Goal: Check status: Check status

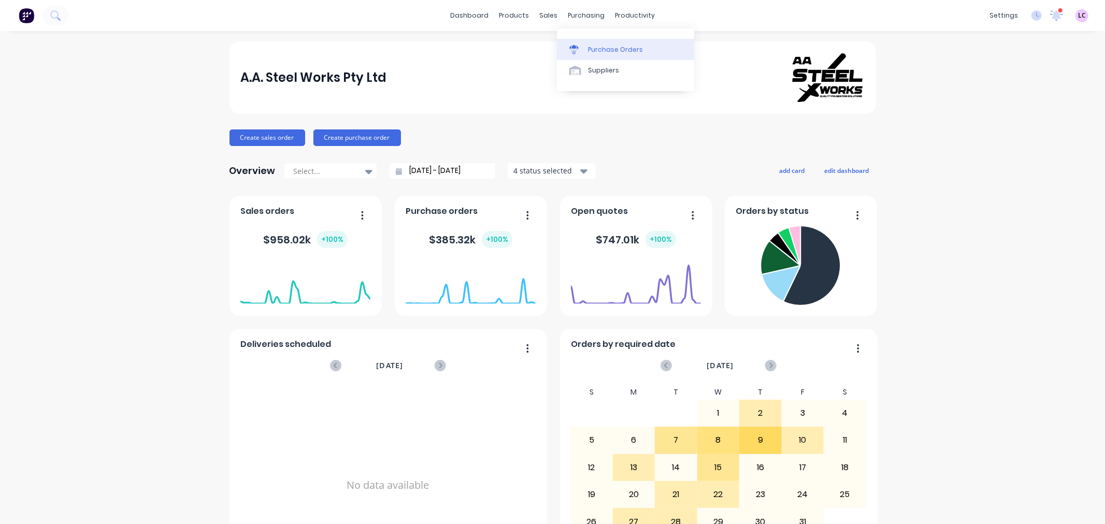
click at [588, 51] on div "Purchase Orders" at bounding box center [615, 49] width 55 height 9
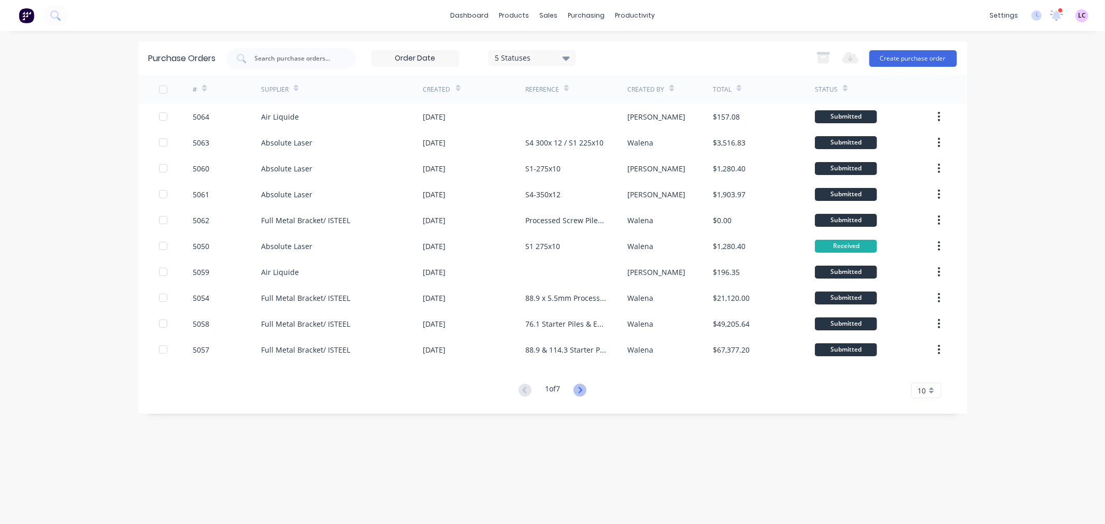
click at [583, 389] on icon at bounding box center [580, 390] width 13 height 13
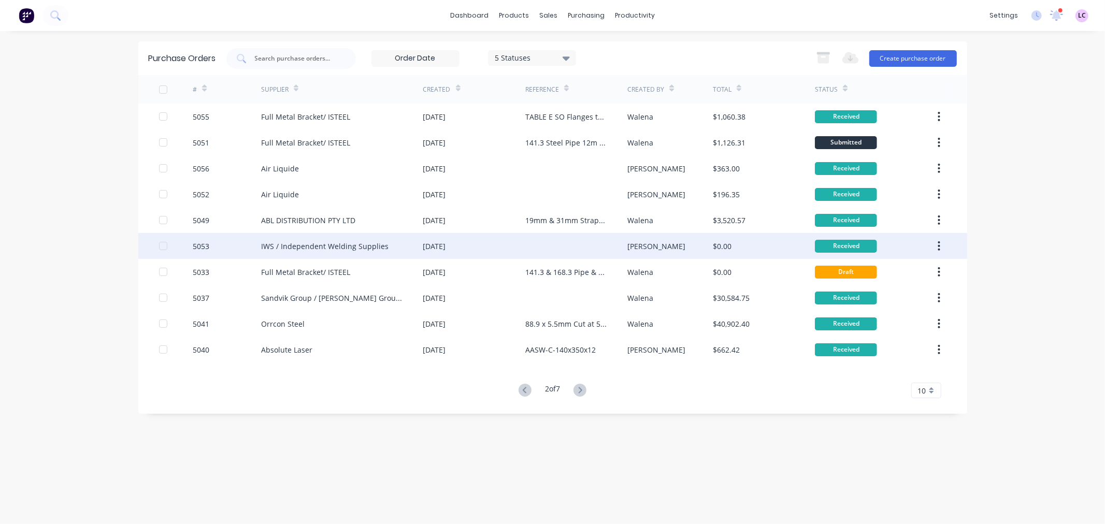
click at [367, 243] on div "IWS / Independent Welding Supplies" at bounding box center [324, 246] width 127 height 11
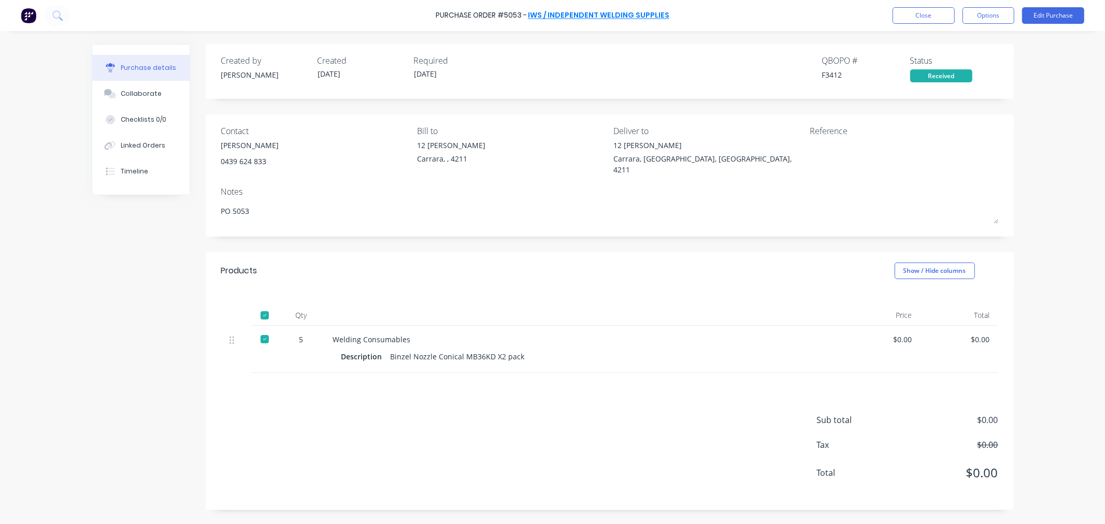
click at [546, 15] on link "IWS / Independent Welding Supplies" at bounding box center [598, 15] width 141 height 10
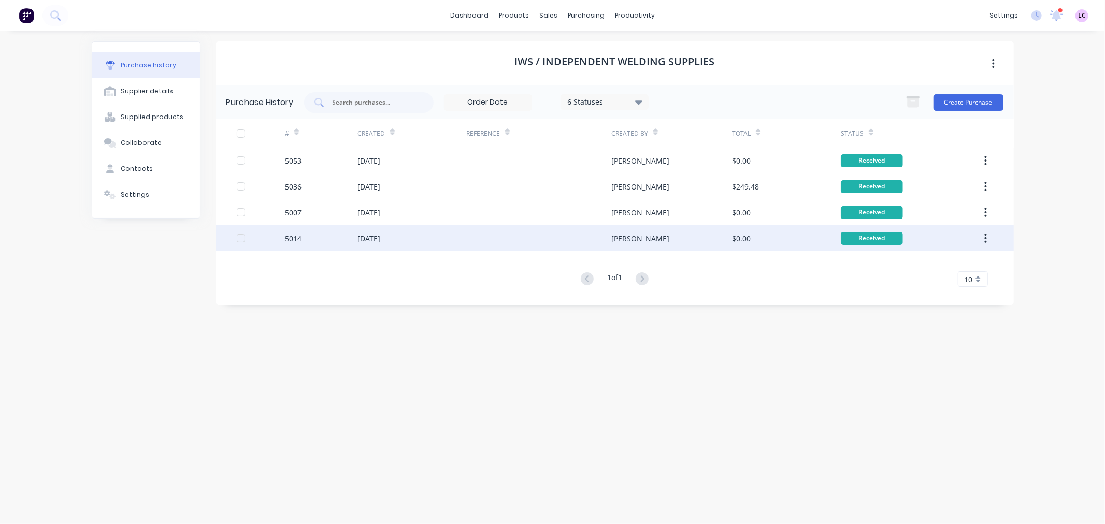
click at [375, 240] on div "21 Aug 2025" at bounding box center [369, 238] width 23 height 11
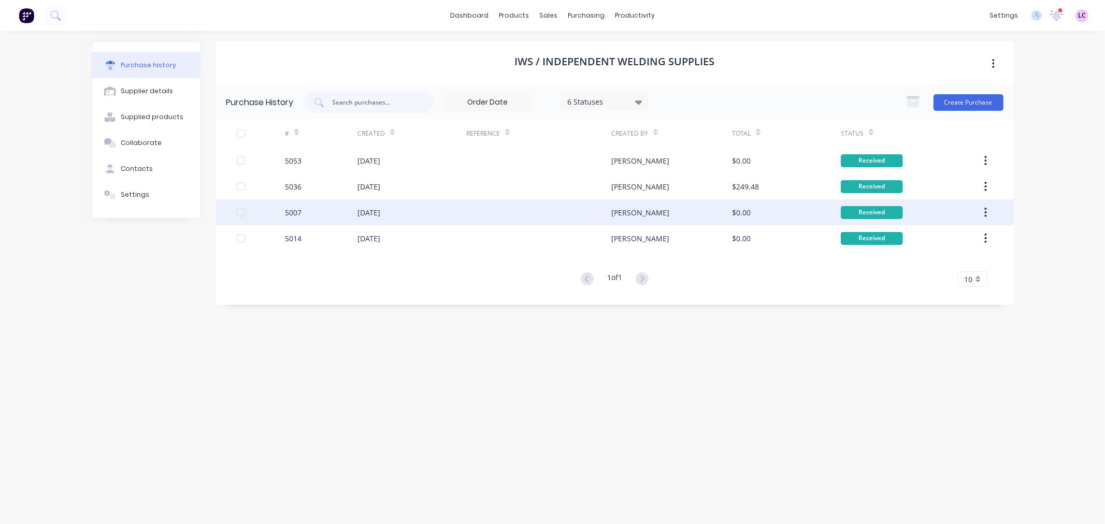
click at [380, 209] on div "18 Aug 2025" at bounding box center [369, 212] width 23 height 11
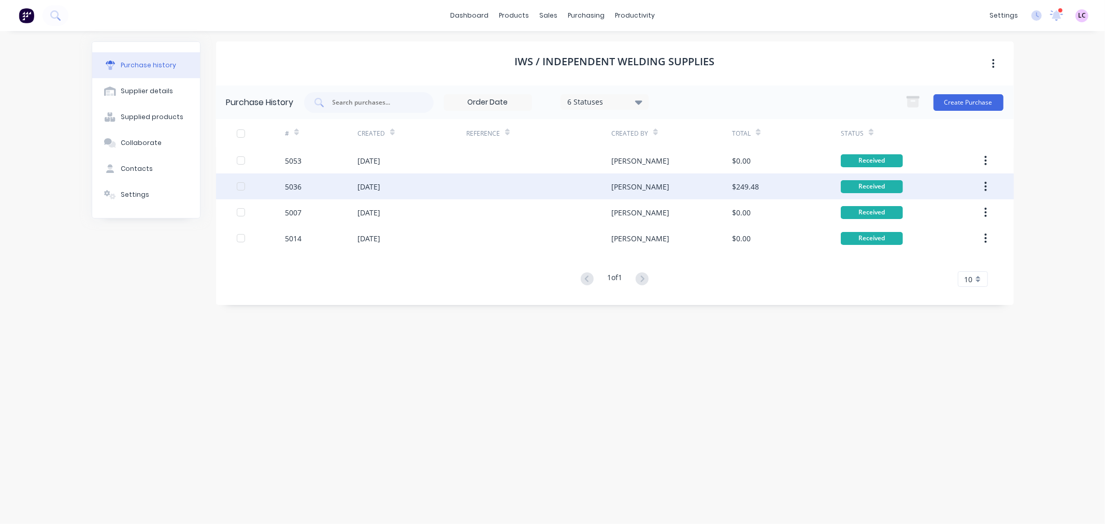
click at [364, 188] on div "17 Sep 2025" at bounding box center [369, 186] width 23 height 11
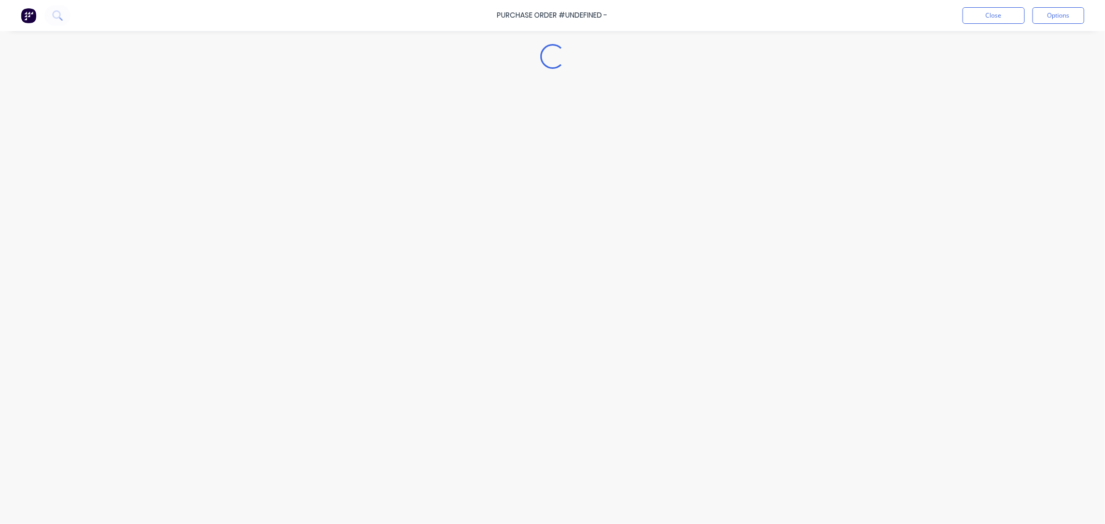
type textarea "x"
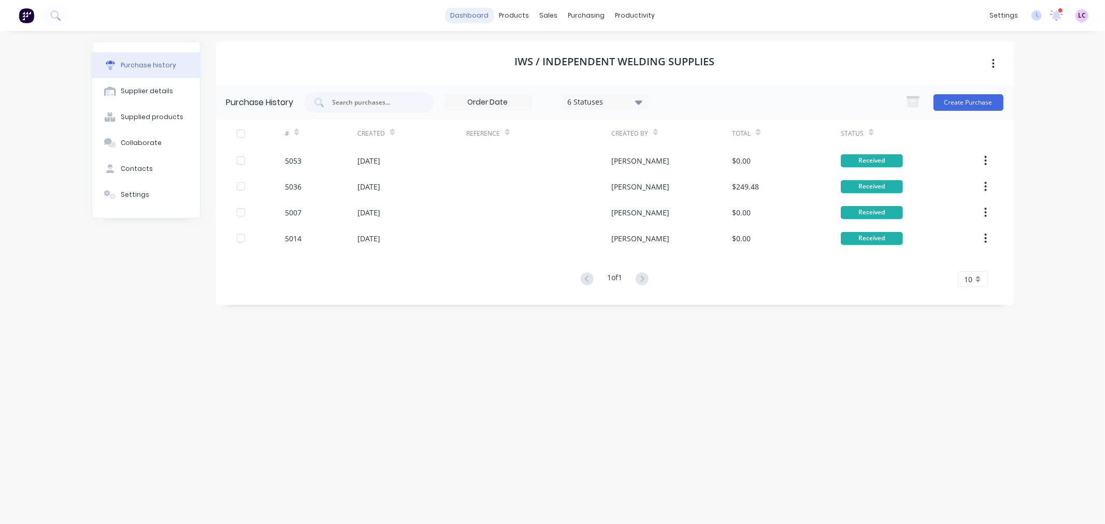
click at [471, 19] on link "dashboard" at bounding box center [469, 16] width 49 height 16
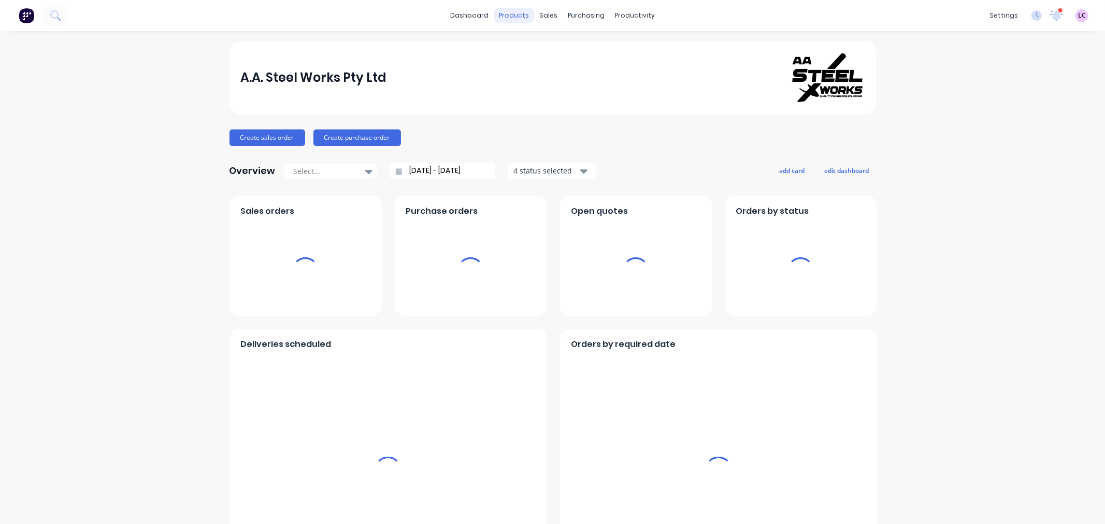
click at [505, 15] on div "products" at bounding box center [514, 16] width 40 height 16
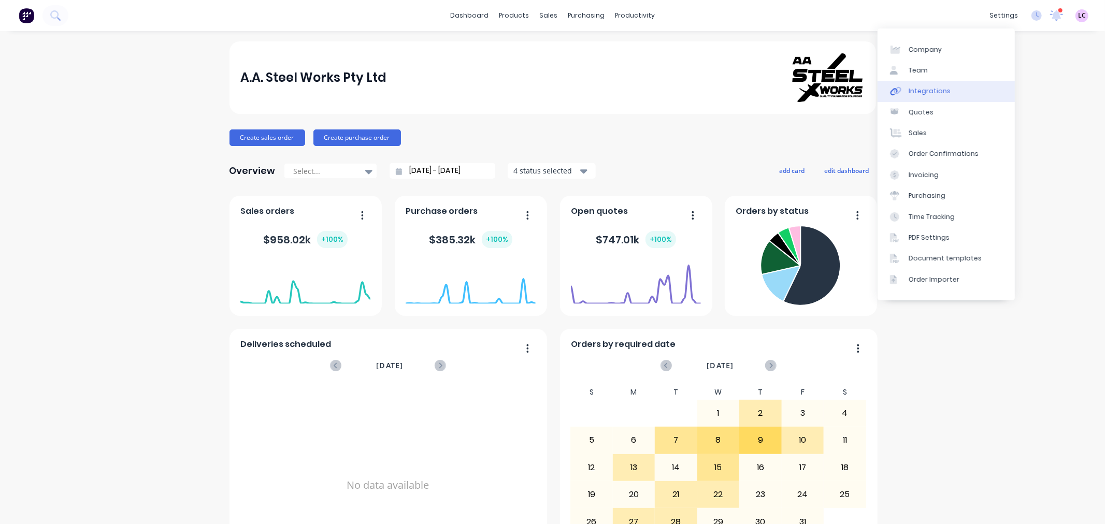
click at [935, 99] on link "Integrations" at bounding box center [946, 91] width 137 height 21
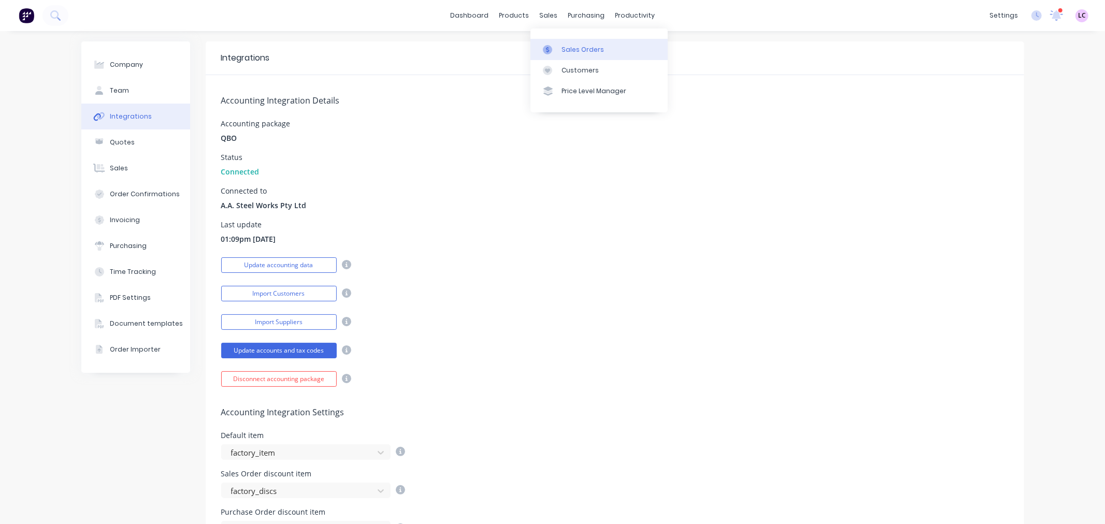
click at [562, 47] on div "Sales Orders" at bounding box center [583, 49] width 42 height 9
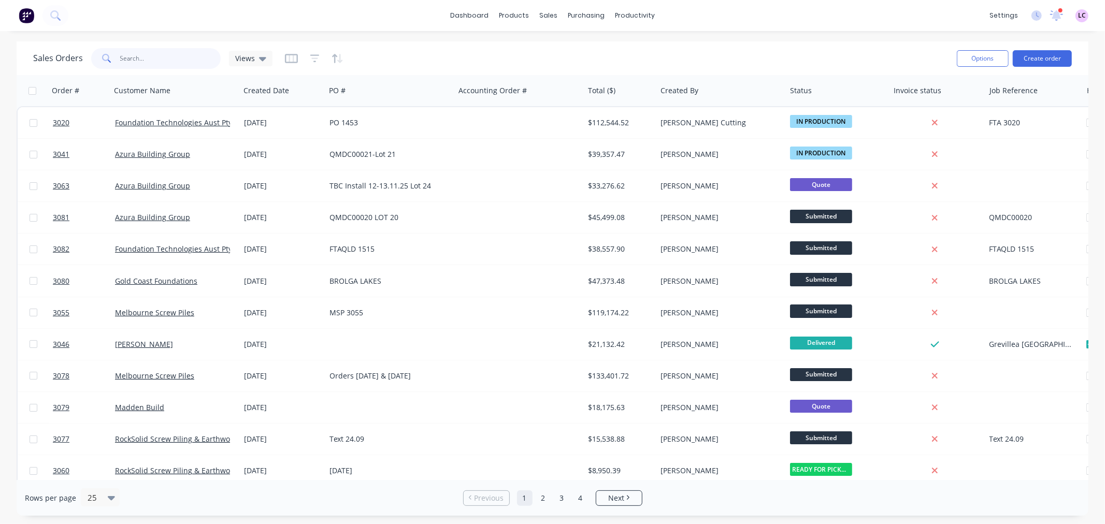
click at [142, 59] on input "text" at bounding box center [170, 58] width 101 height 21
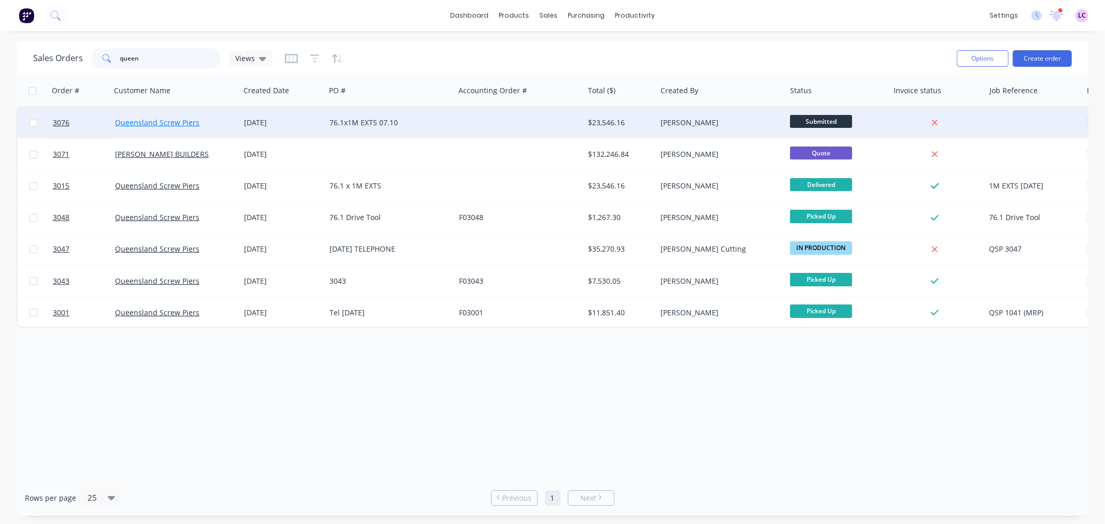
type input "queen"
click at [130, 121] on link "Queensland Screw Piers" at bounding box center [157, 123] width 84 height 10
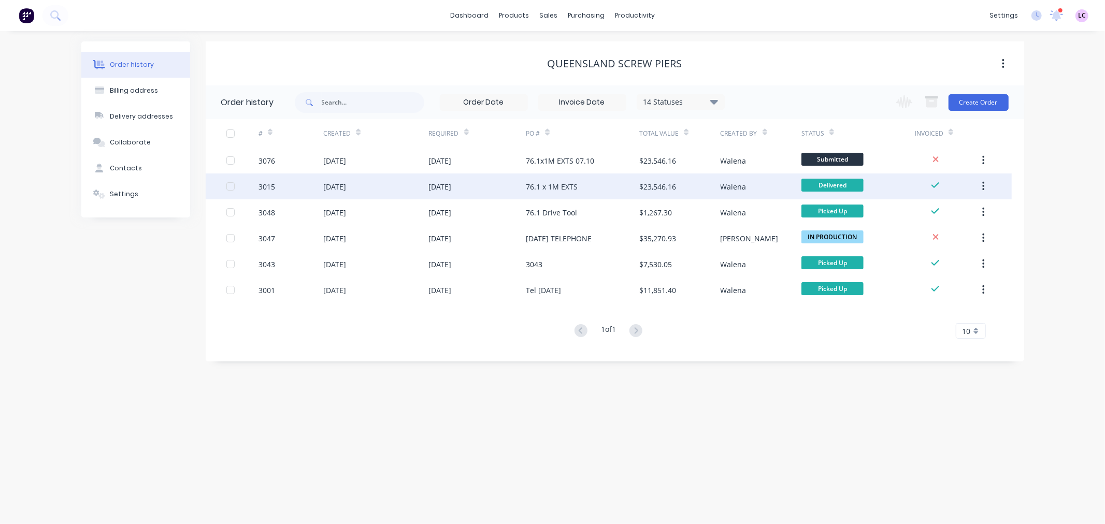
click at [266, 184] on div "3015" at bounding box center [267, 186] width 17 height 11
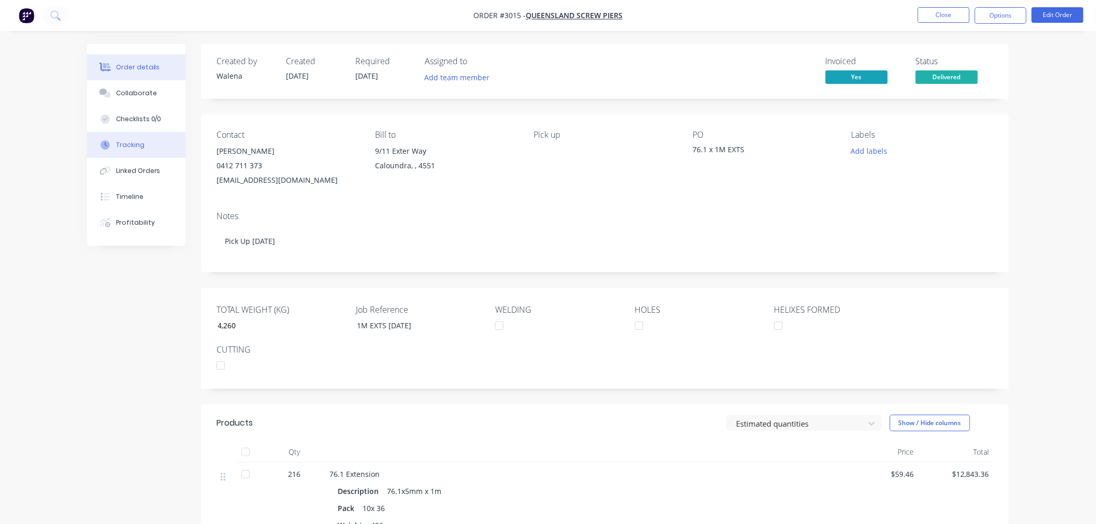
click at [145, 146] on button "Tracking" at bounding box center [136, 145] width 98 height 26
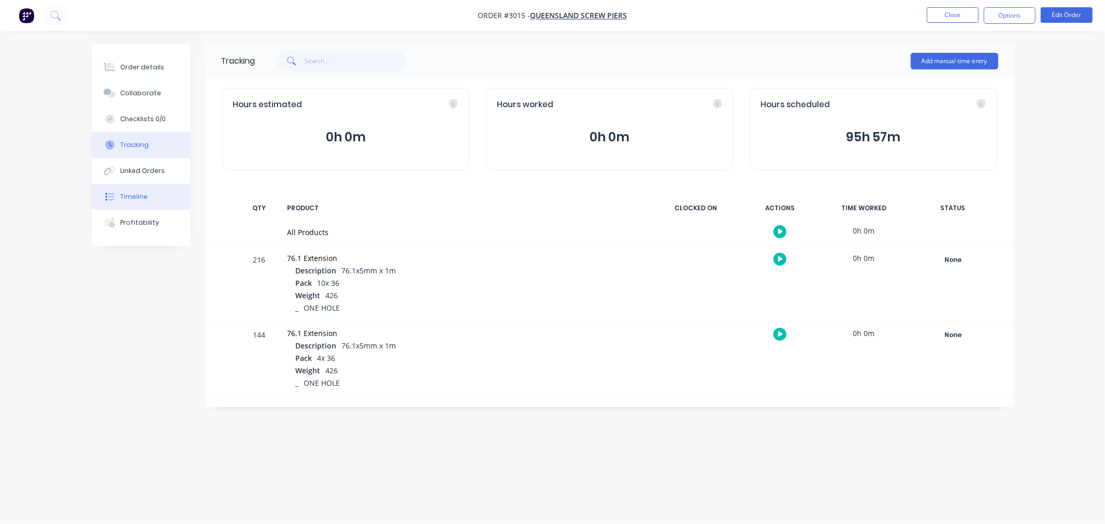
click at [146, 194] on div "Timeline" at bounding box center [133, 196] width 27 height 9
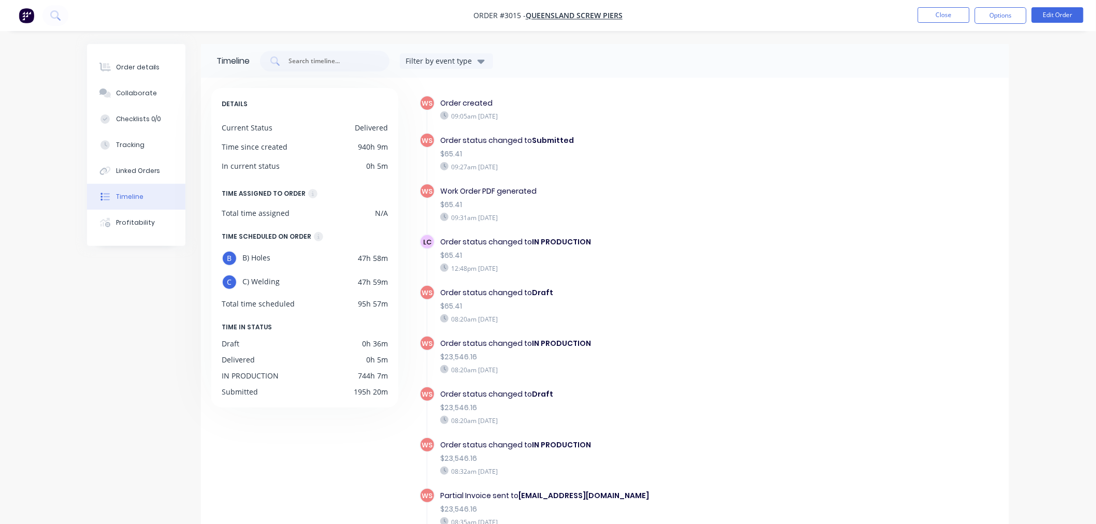
drag, startPoint x: 1002, startPoint y: 161, endPoint x: 998, endPoint y: 183, distance: 22.7
click at [998, 183] on div "DETAILS Current Status Delivered Time since created 940h 9m In current status 0…" at bounding box center [605, 332] width 808 height 508
click at [485, 57] on icon "button" at bounding box center [481, 60] width 7 height 11
click at [467, 106] on div "PDF Generated" at bounding box center [443, 108] width 59 height 11
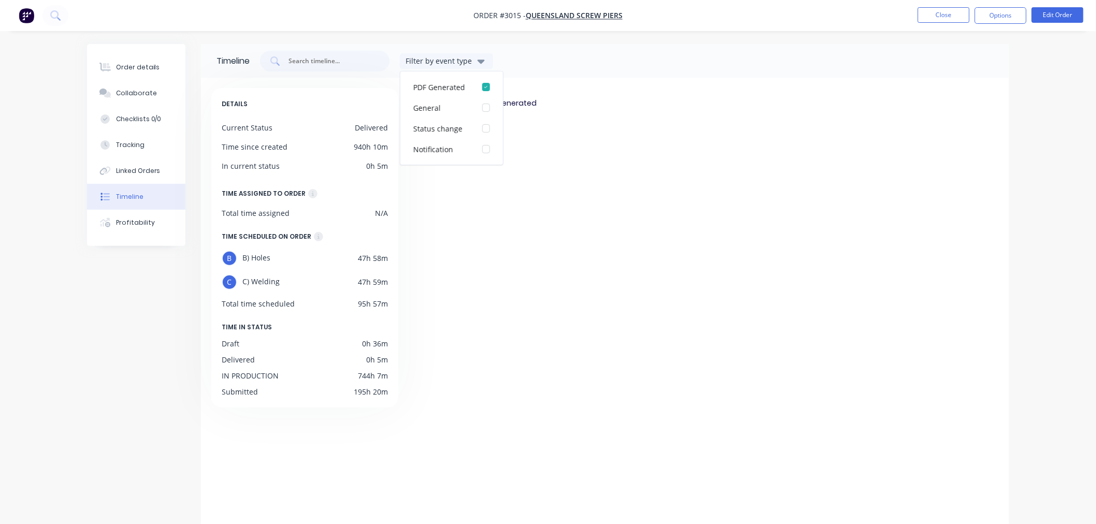
click at [619, 160] on div "WS Work Order PDF generated $65.41 09:31am Monday 01/09/25" at bounding box center [709, 133] width 579 height 77
click at [480, 61] on icon "button" at bounding box center [481, 62] width 7 height 4
click at [480, 115] on div "button" at bounding box center [486, 107] width 21 height 21
click at [484, 127] on div "button" at bounding box center [486, 128] width 21 height 21
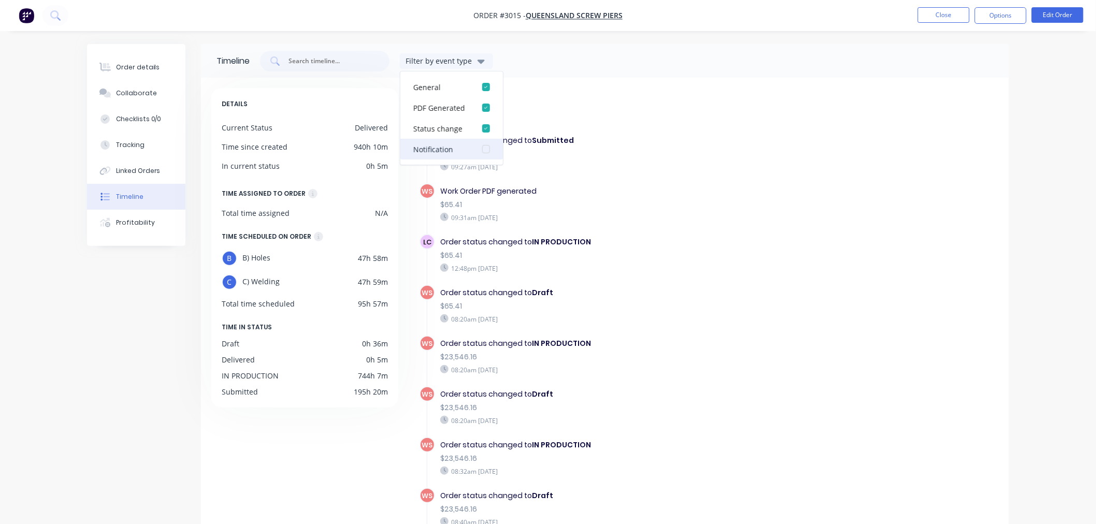
click at [482, 142] on div "button" at bounding box center [486, 149] width 21 height 21
click at [508, 58] on div "Filter by event type General PDF Generated Status change Notification" at bounding box center [627, 61] width 734 height 21
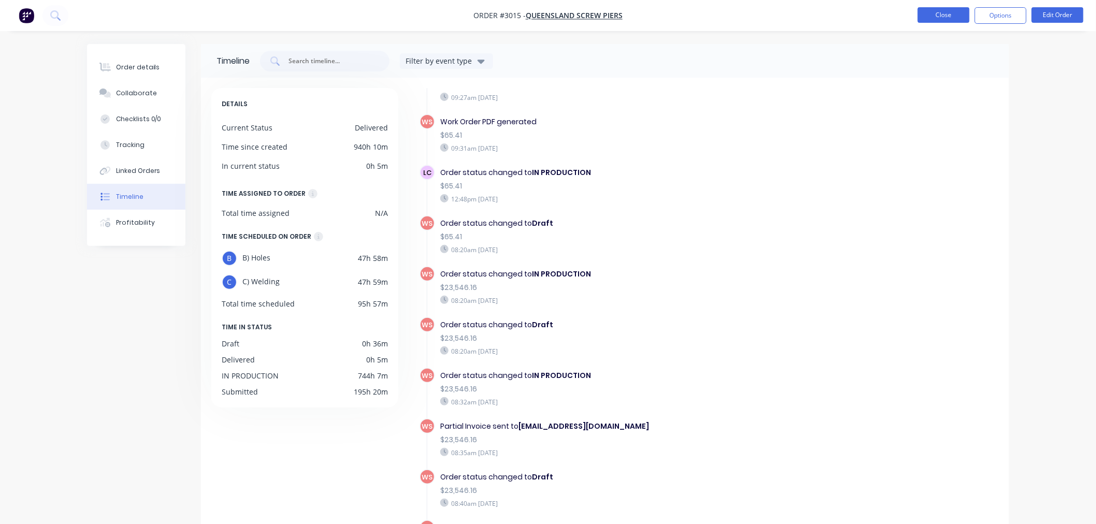
click at [933, 19] on button "Close" at bounding box center [944, 15] width 52 height 16
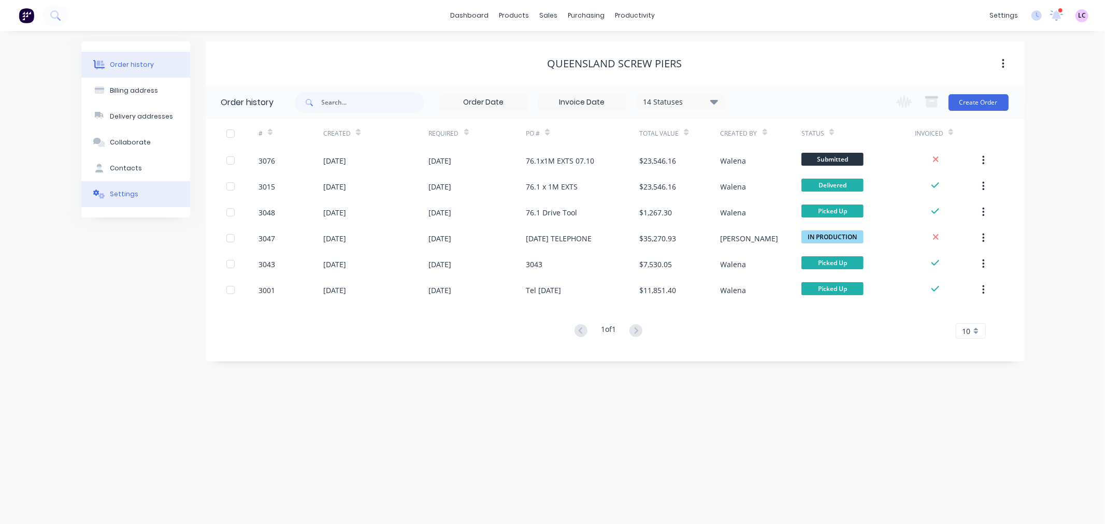
click at [125, 190] on div "Settings" at bounding box center [124, 194] width 29 height 9
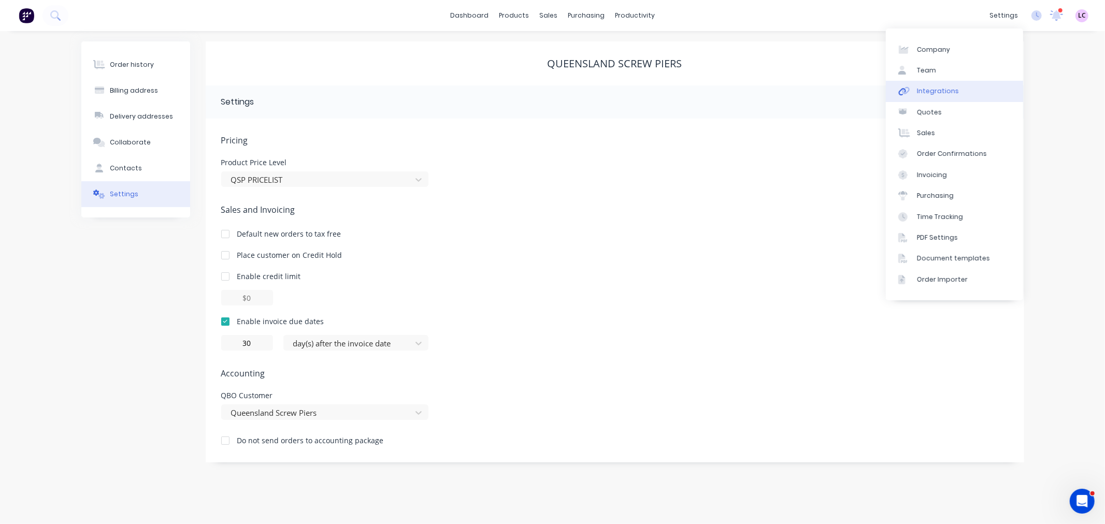
click at [946, 87] on div "Integrations" at bounding box center [938, 91] width 42 height 9
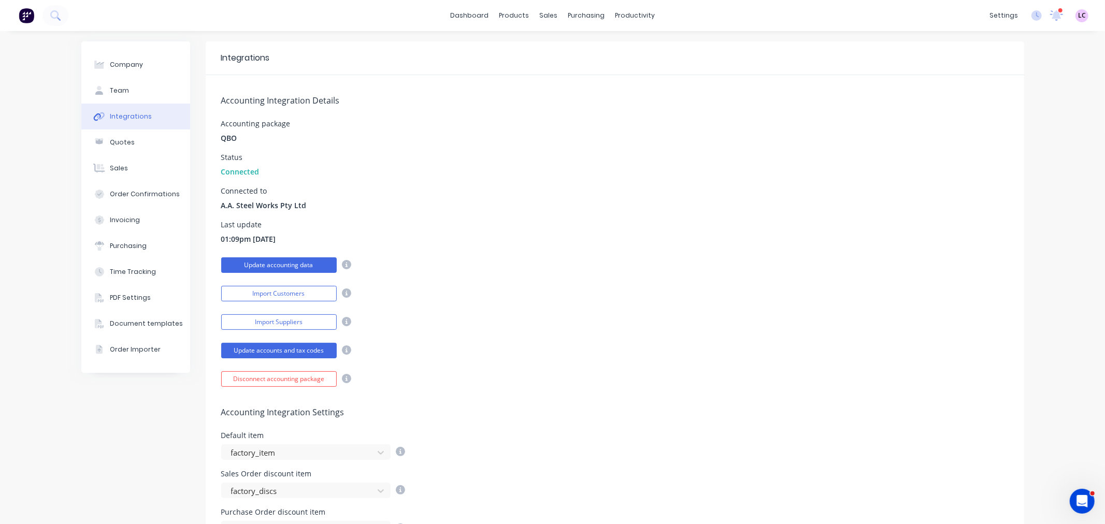
click at [310, 260] on button "Update accounting data" at bounding box center [279, 266] width 116 height 16
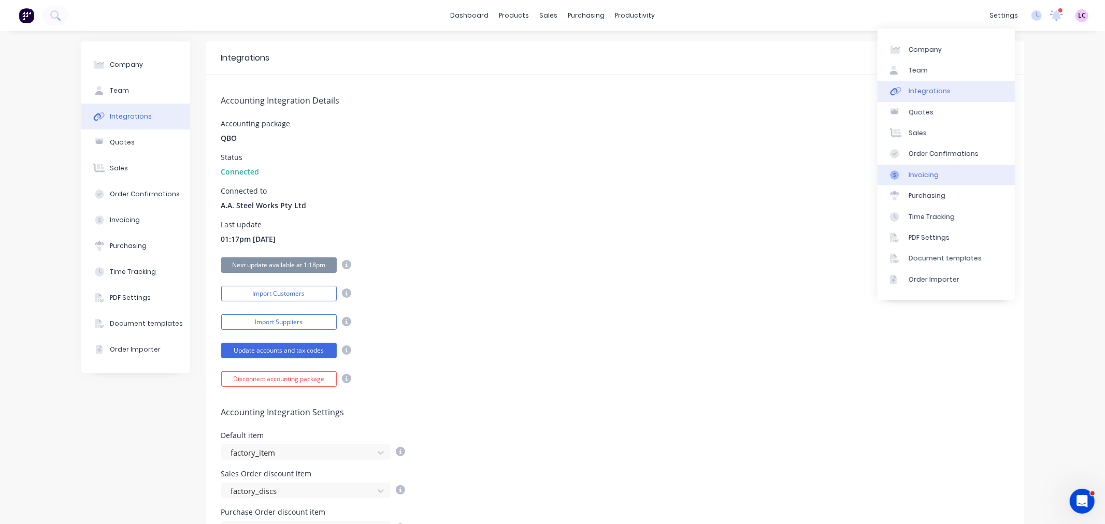
click at [939, 173] on link "Invoicing" at bounding box center [946, 175] width 137 height 21
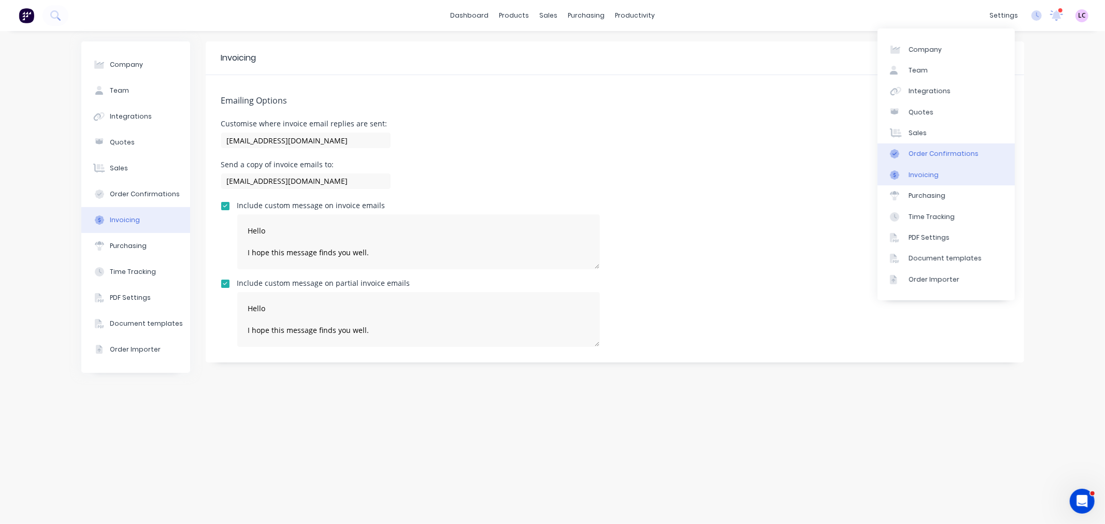
click at [938, 156] on div "Order Confirmations" at bounding box center [944, 153] width 70 height 9
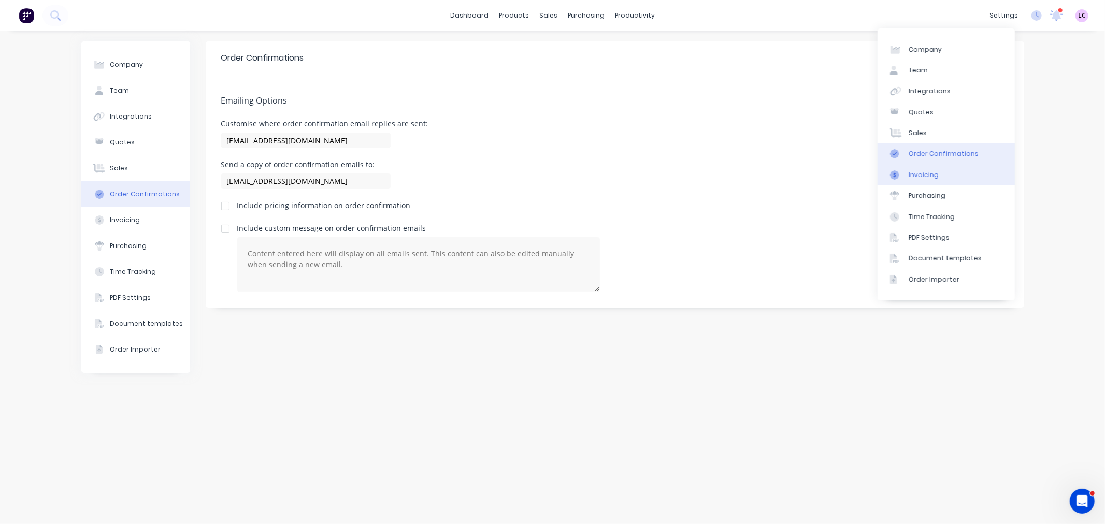
click at [936, 175] on link "Invoicing" at bounding box center [946, 175] width 137 height 21
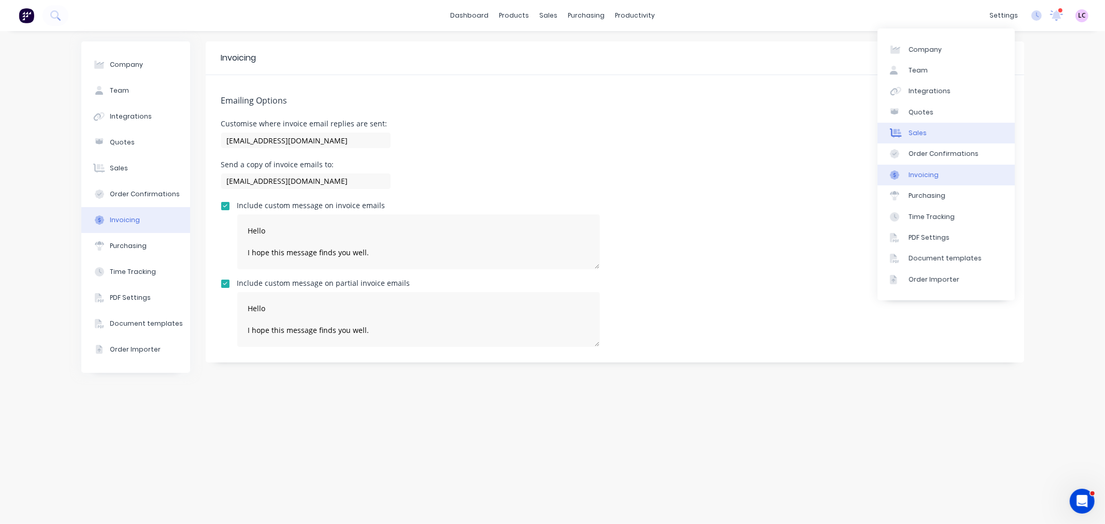
click at [920, 138] on link "Sales" at bounding box center [946, 133] width 137 height 21
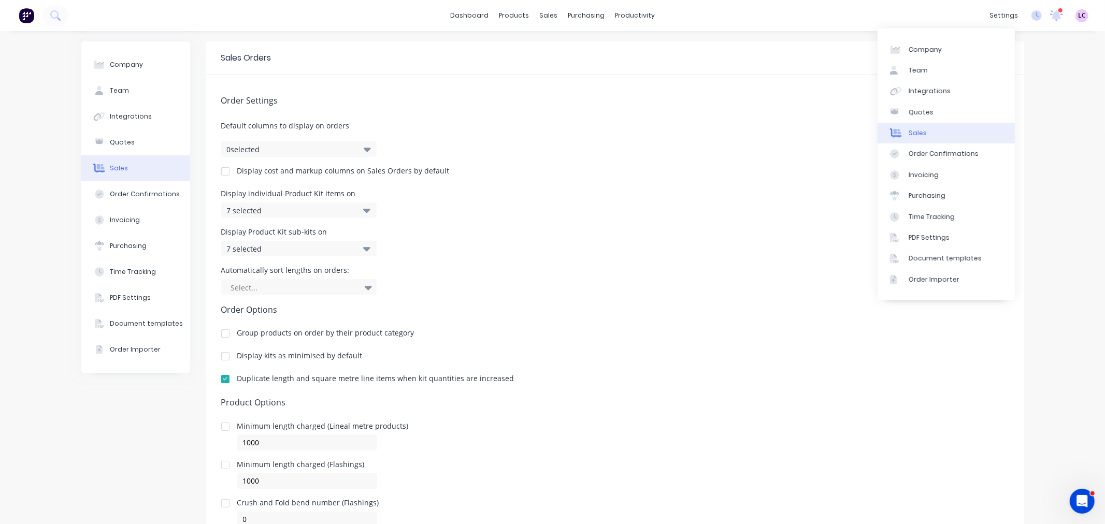
click at [722, 300] on div "Order Settings Default columns to display on orders 0 selected Display cost and…" at bounding box center [615, 301] width 819 height 452
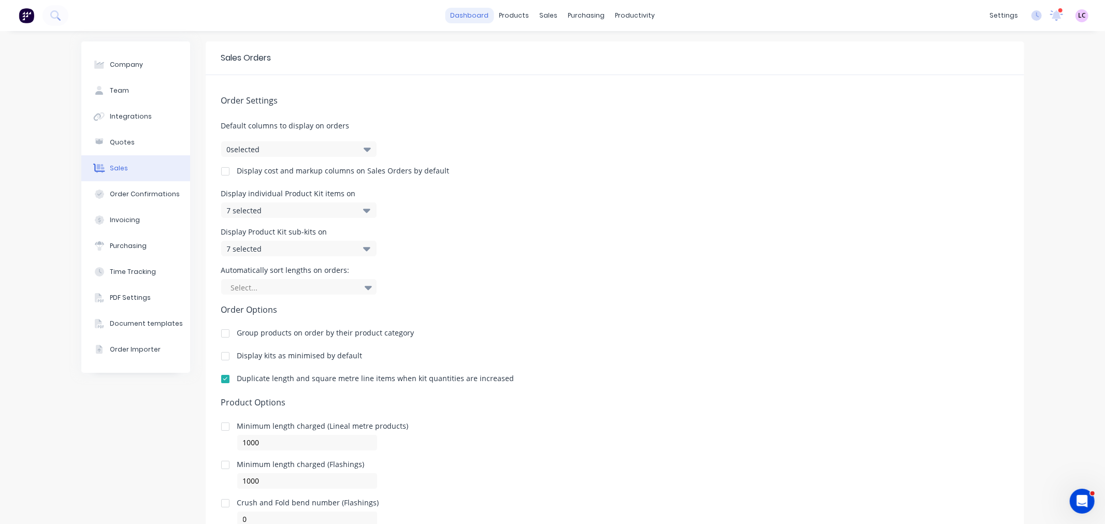
click at [457, 22] on link "dashboard" at bounding box center [469, 16] width 49 height 16
